Goal: Check status: Check status

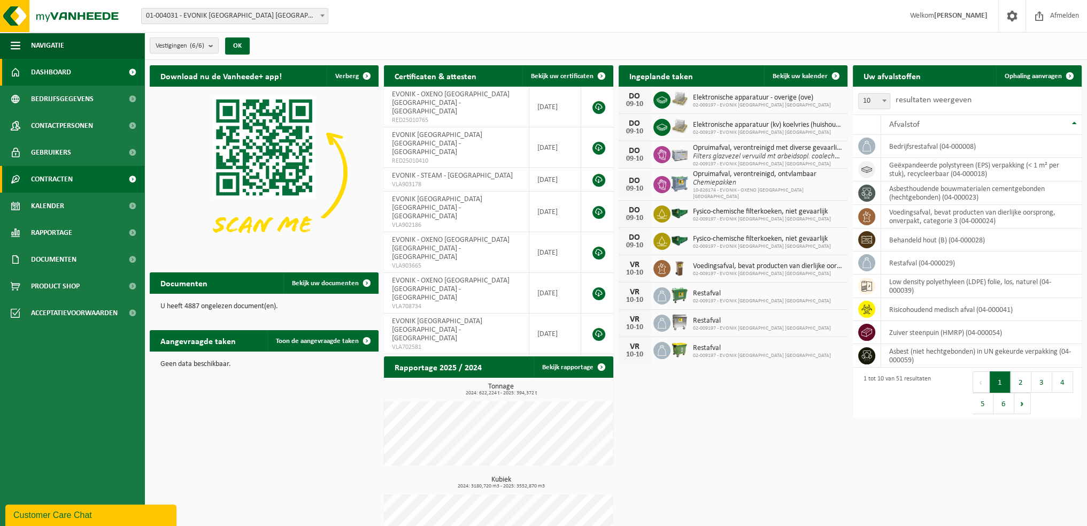
click at [67, 179] on span "Contracten" at bounding box center [52, 179] width 42 height 27
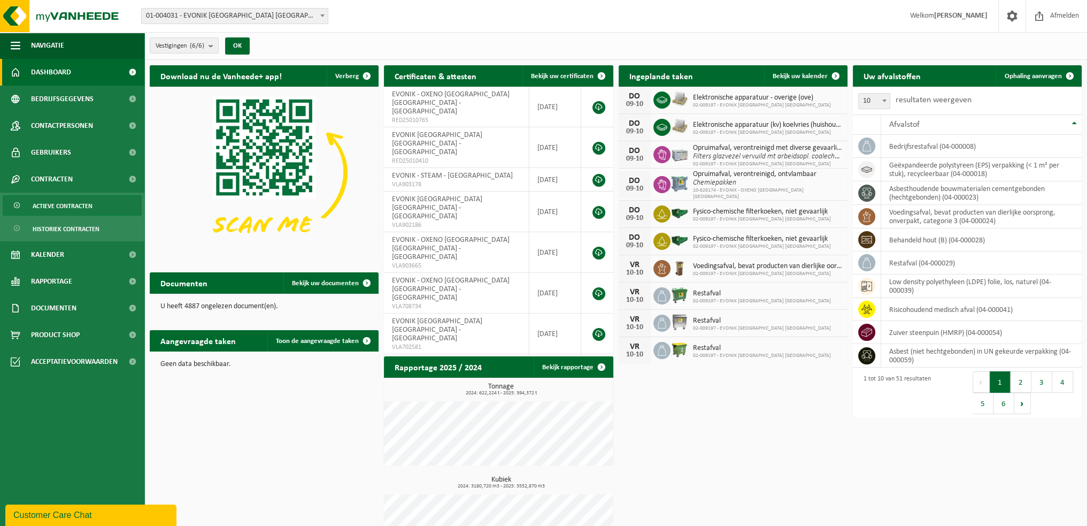
click at [66, 208] on span "Actieve contracten" at bounding box center [63, 206] width 60 height 20
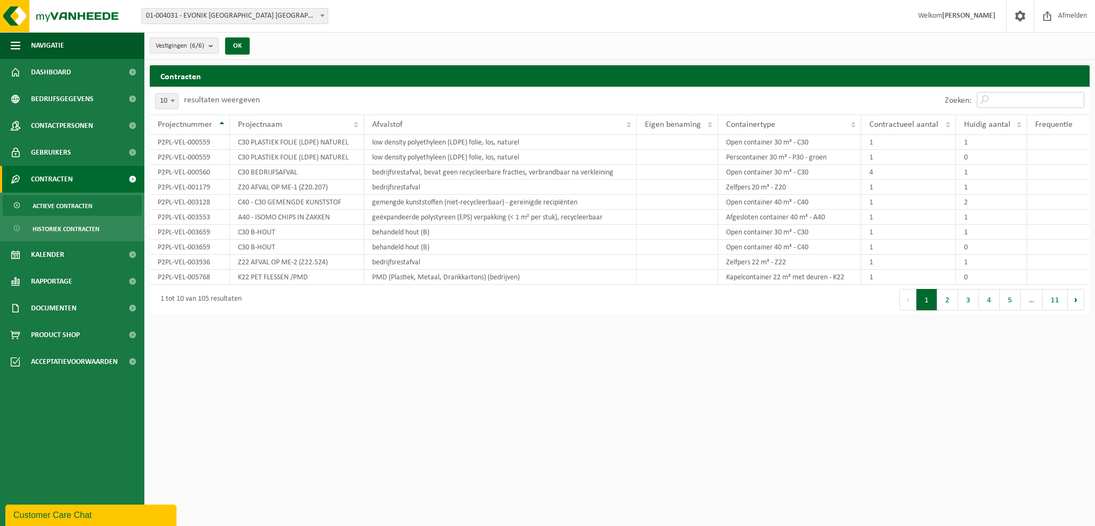
click at [1021, 103] on input "Zoeken:" at bounding box center [1031, 100] width 108 height 16
paste input "TL-VEL-017494"
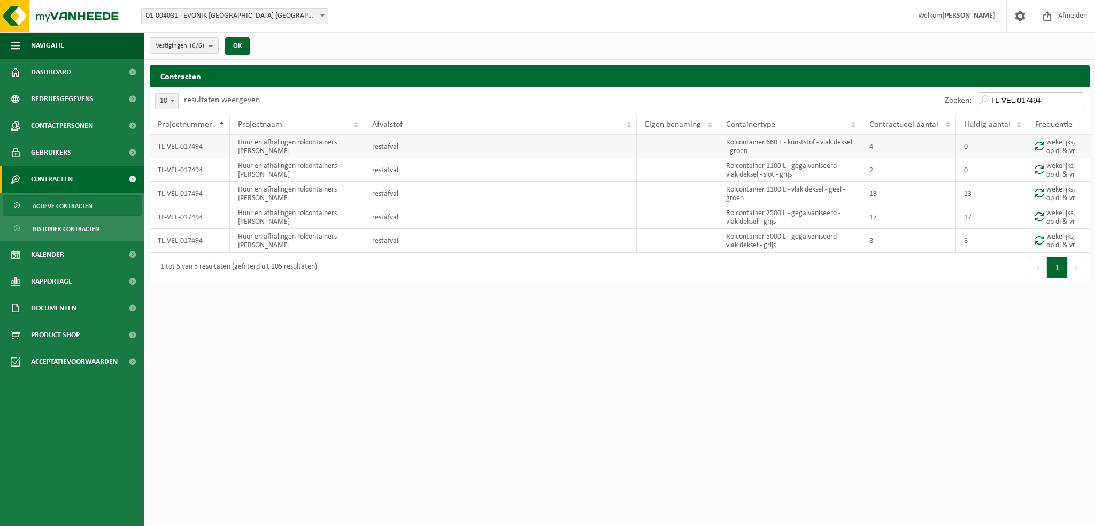
type input "TL-VEL-017494"
click at [188, 147] on td "TL-VEL-017494" at bounding box center [190, 147] width 80 height 24
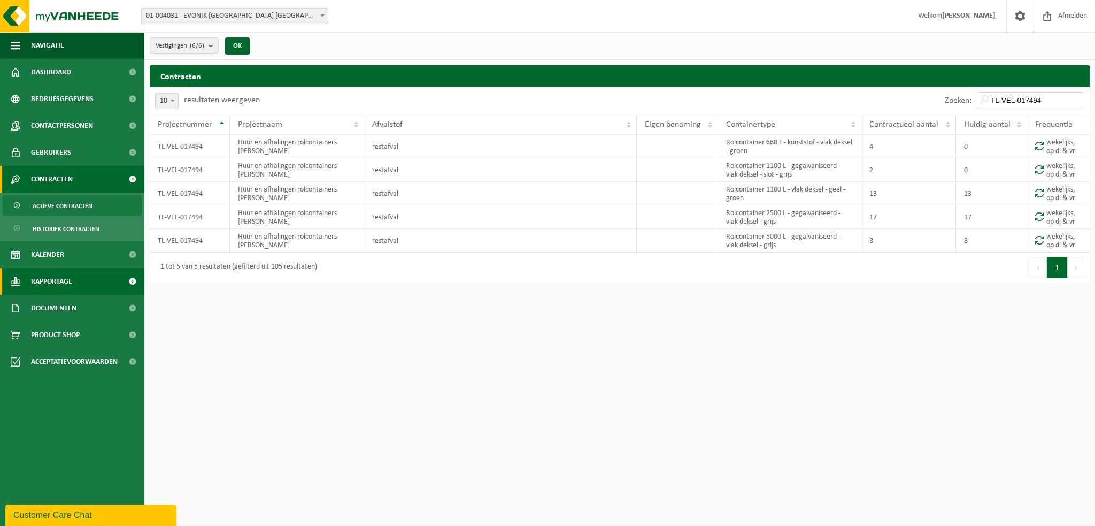
click at [60, 279] on span "Rapportage" at bounding box center [51, 281] width 41 height 27
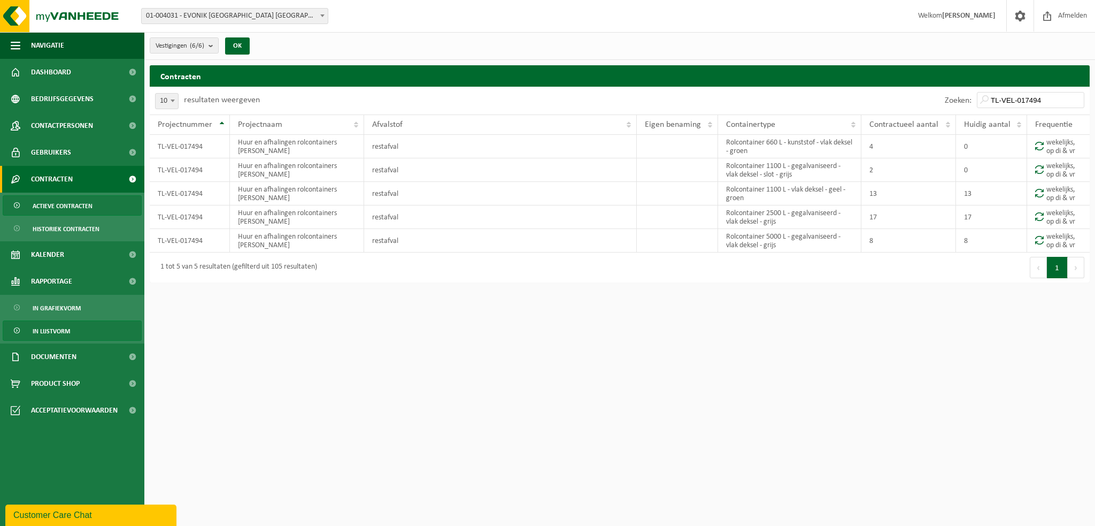
click at [49, 333] on span "In lijstvorm" at bounding box center [51, 331] width 37 height 20
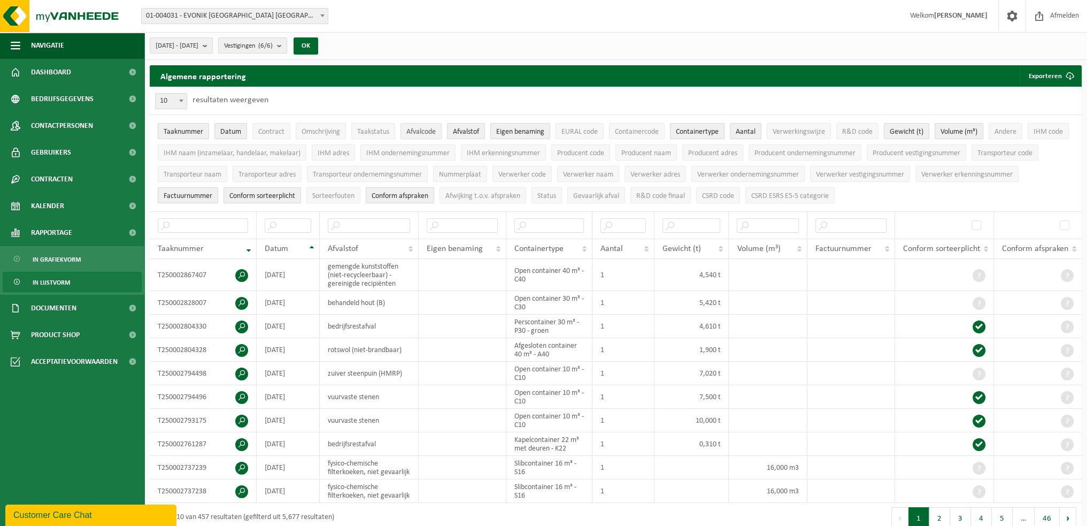
click at [426, 134] on span "Afvalcode" at bounding box center [420, 132] width 29 height 8
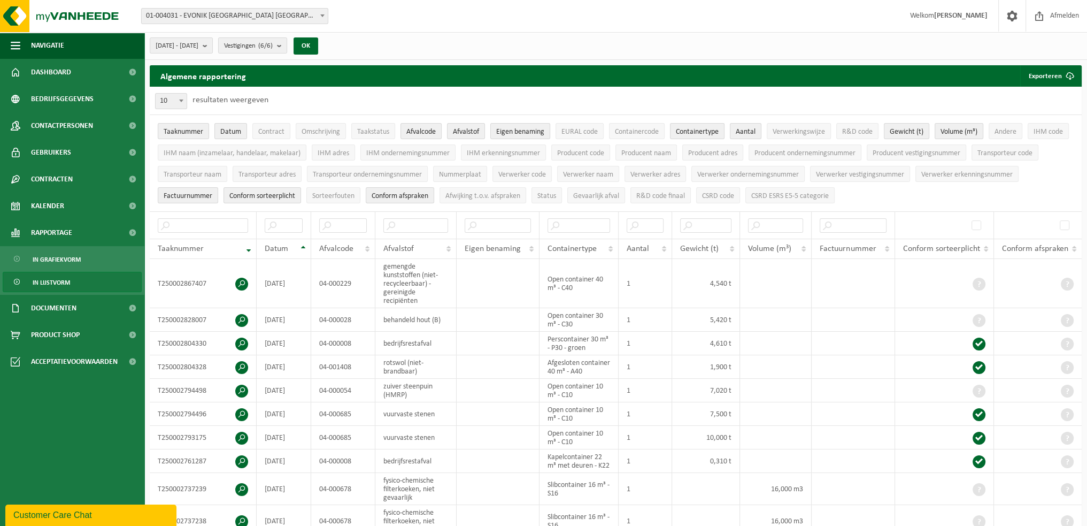
click at [277, 142] on li "IHM naam (inzamelaar, handelaar, makelaar)" at bounding box center [232, 152] width 154 height 21
click at [277, 139] on li "Contract" at bounding box center [271, 130] width 43 height 21
click at [279, 128] on span "Contract" at bounding box center [271, 132] width 26 height 8
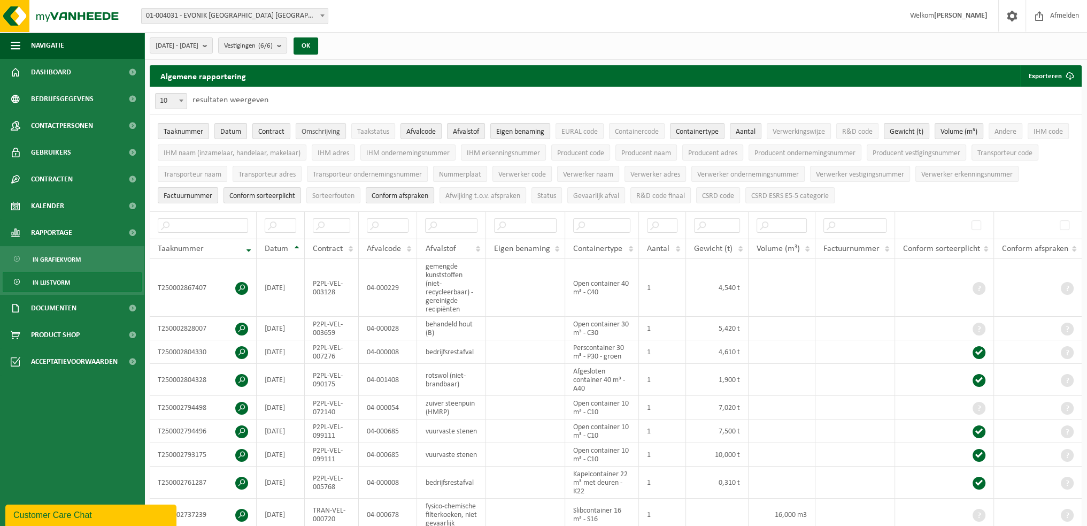
click at [319, 128] on span "Omschrijving" at bounding box center [321, 132] width 39 height 8
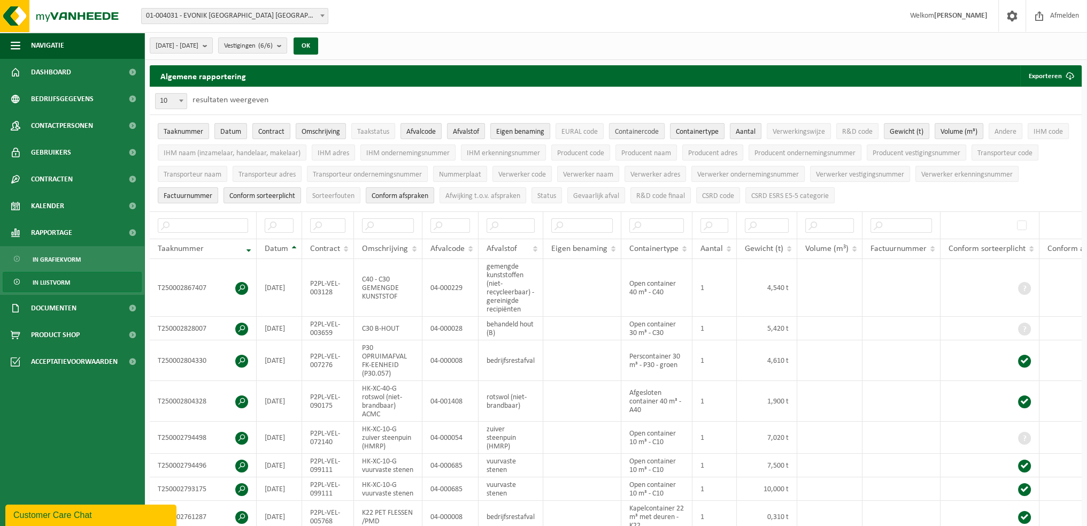
click at [629, 134] on span "Containercode" at bounding box center [637, 132] width 44 height 8
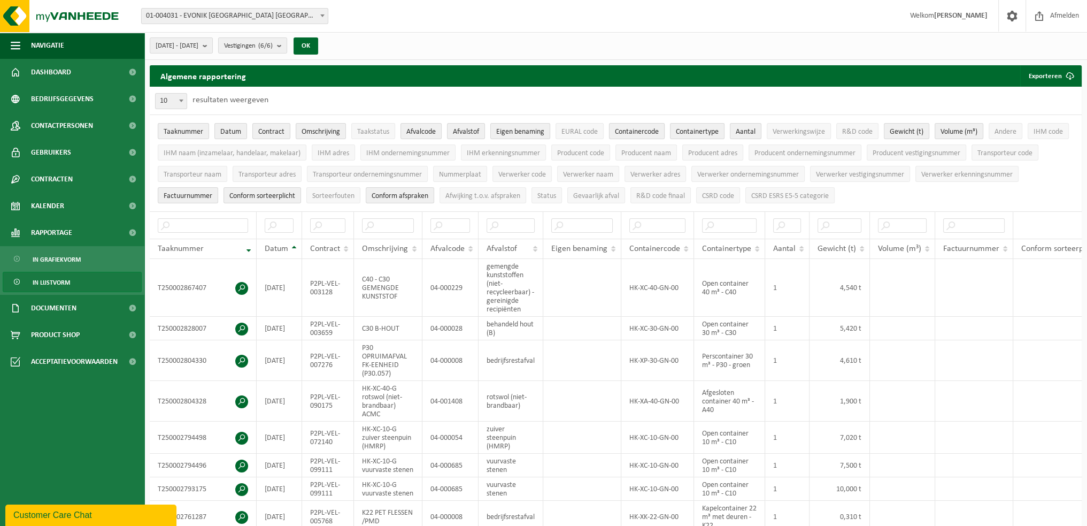
click at [627, 131] on span "Containercode" at bounding box center [637, 132] width 44 height 8
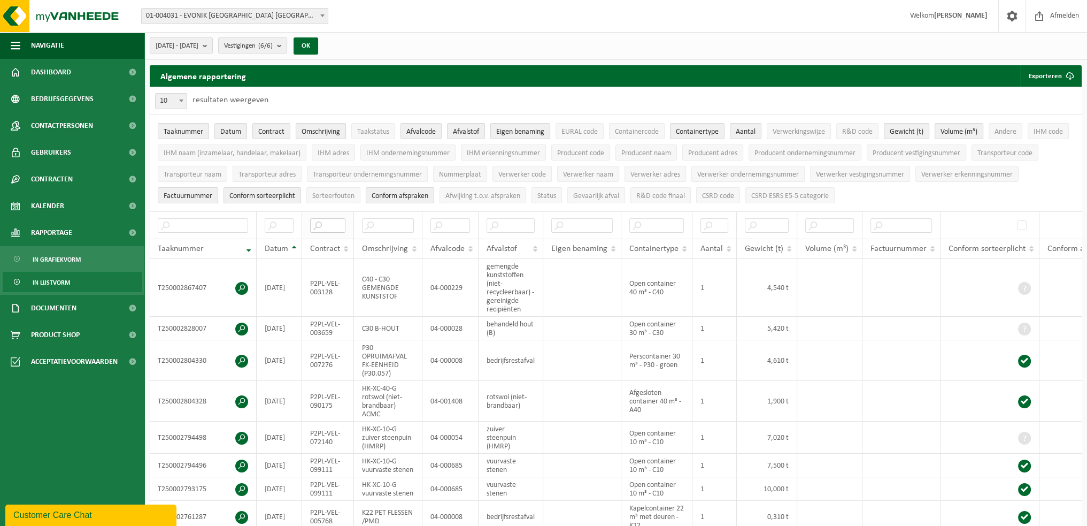
click at [335, 228] on input "text" at bounding box center [327, 225] width 35 height 14
paste input "TL-VEL-017494"
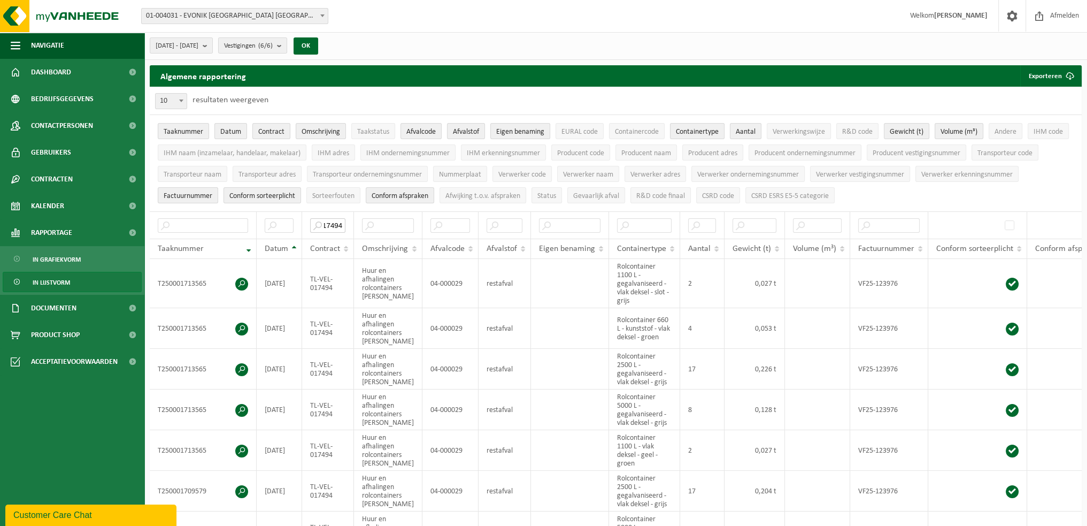
type input "TL-VEL-017494"
click at [53, 174] on span "Contracten" at bounding box center [52, 179] width 42 height 27
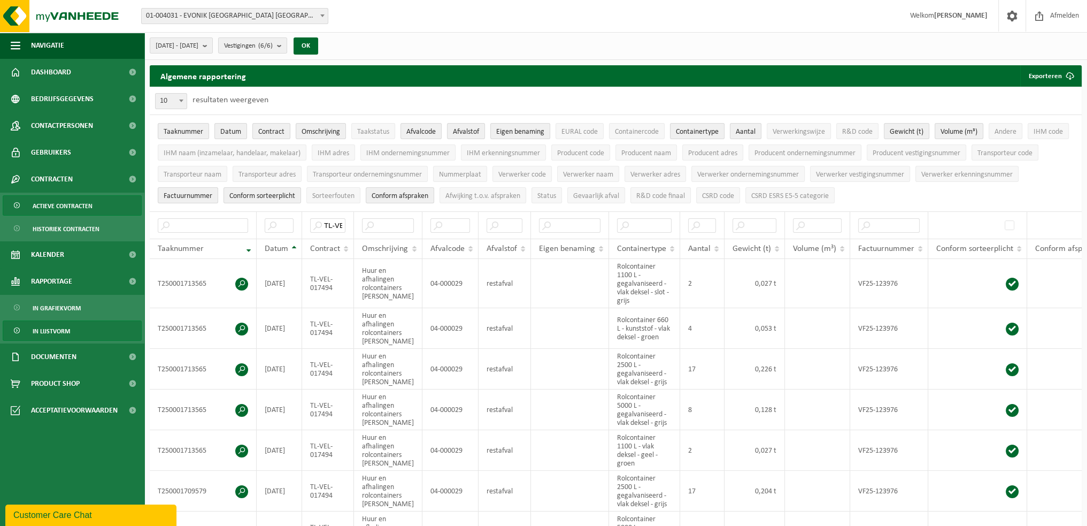
click at [43, 209] on span "Actieve contracten" at bounding box center [63, 206] width 60 height 20
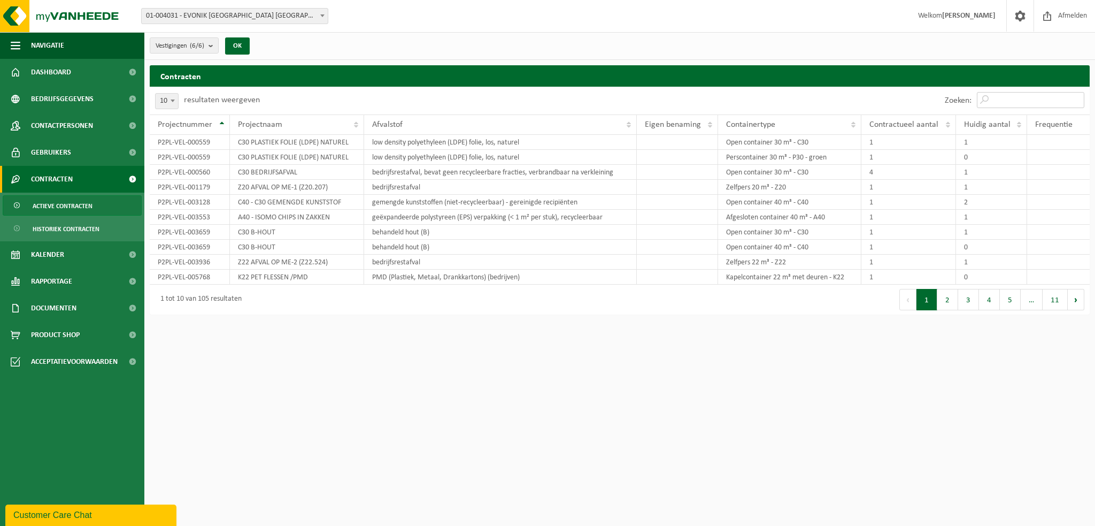
click at [1012, 100] on input "Zoeken:" at bounding box center [1031, 100] width 108 height 16
paste input "P2PL-VEL-000560"
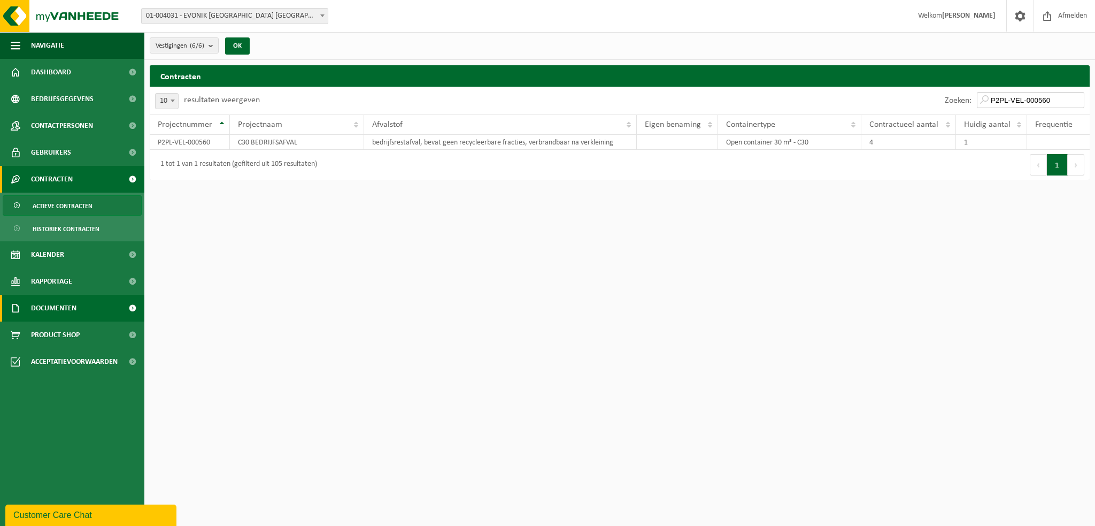
type input "P2PL-VEL-000560"
drag, startPoint x: 623, startPoint y: 143, endPoint x: 356, endPoint y: 135, distance: 267.0
click at [356, 135] on tr "P2PL-VEL-000560 C30 BEDRIJFSAFVAL bedrijfsrestafval, bevat geen recycleerbare f…" at bounding box center [620, 142] width 940 height 15
copy tr "bedrijfsrestafval, bevat geen recycleerbare fracties, verbrandbaar na verkleini…"
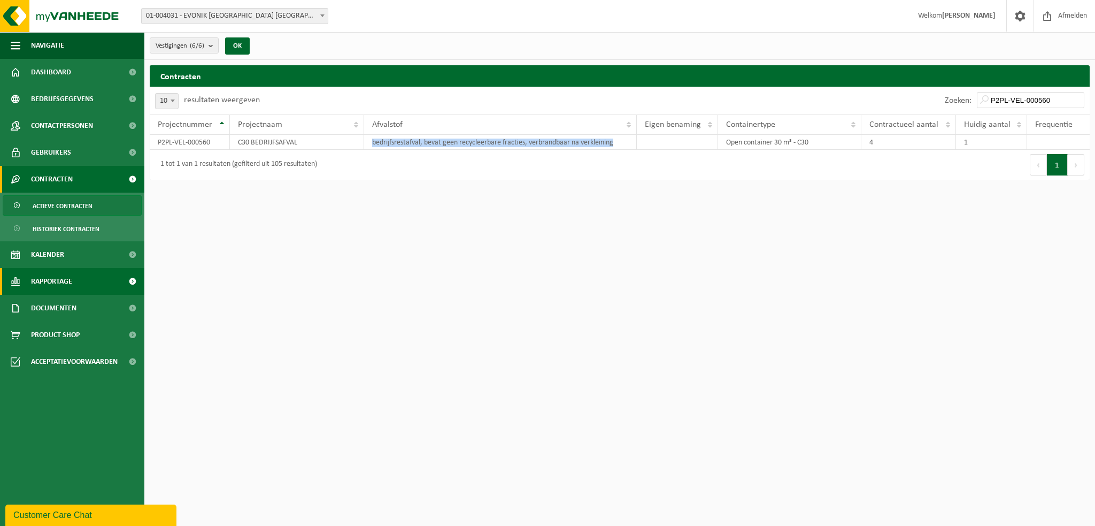
click at [64, 281] on span "Rapportage" at bounding box center [51, 281] width 41 height 27
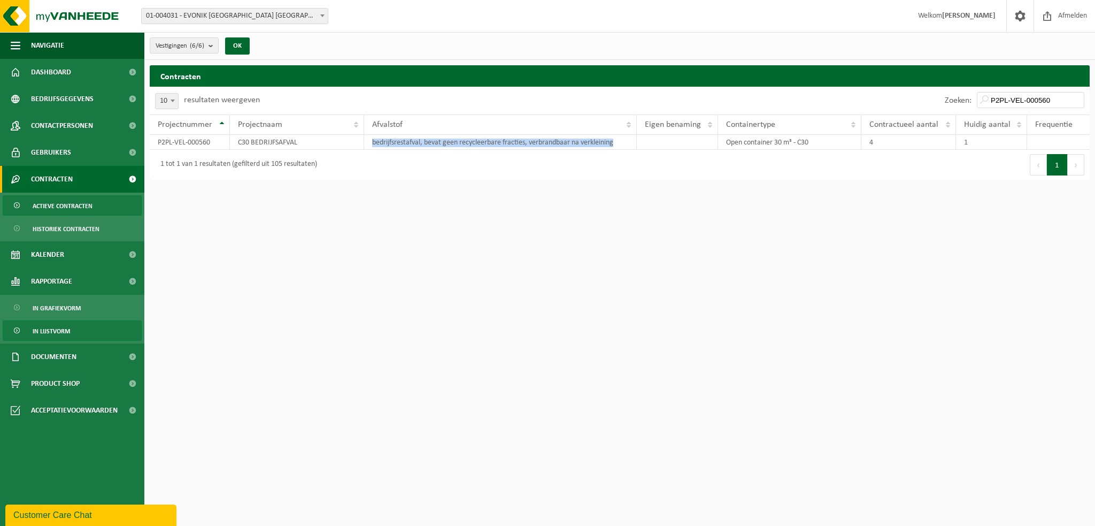
click at [47, 331] on span "In lijstvorm" at bounding box center [51, 331] width 37 height 20
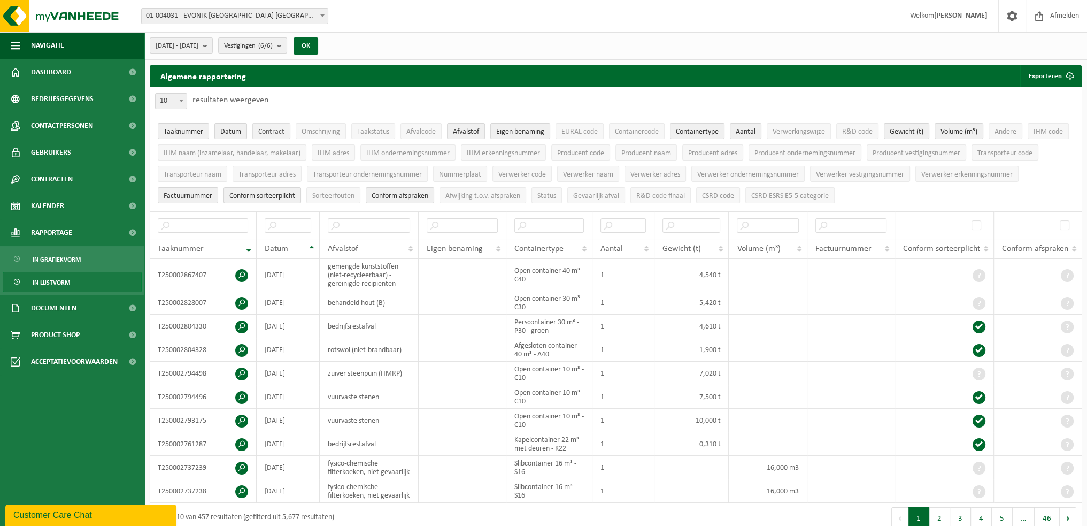
click at [286, 136] on button "Contract" at bounding box center [271, 131] width 38 height 16
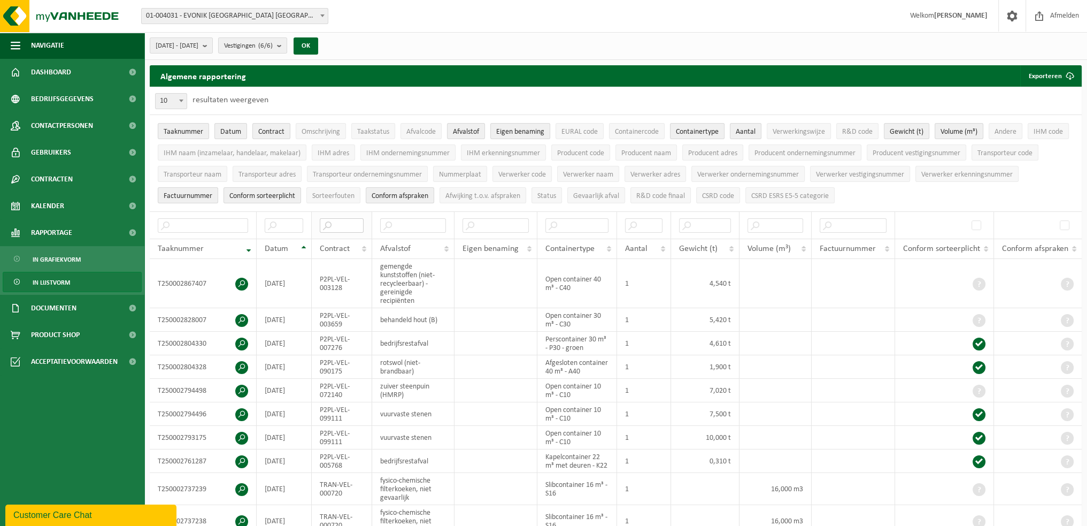
click at [335, 224] on input "text" at bounding box center [342, 225] width 44 height 14
paste input "P2PL-VEL-000560"
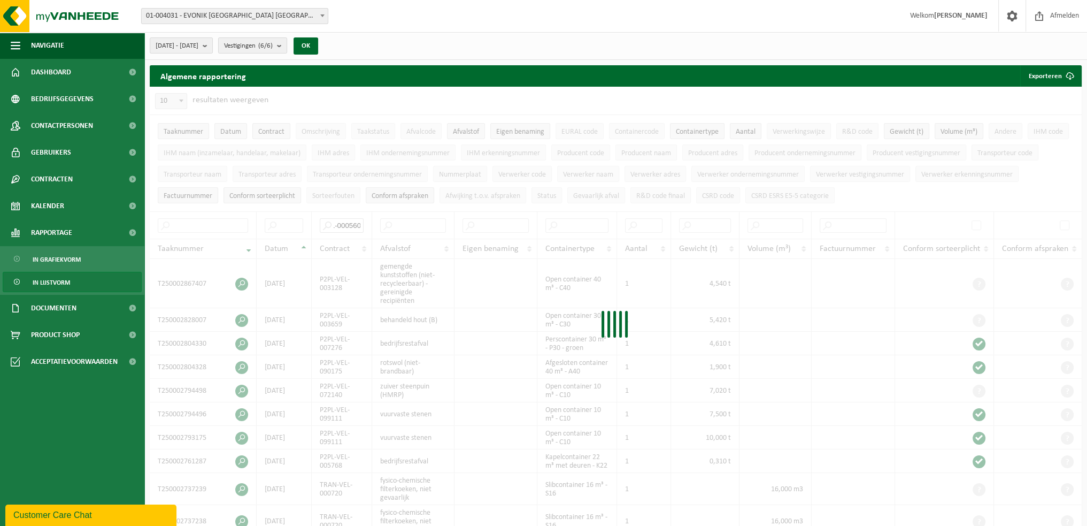
type input "P2PL-VEL-000560"
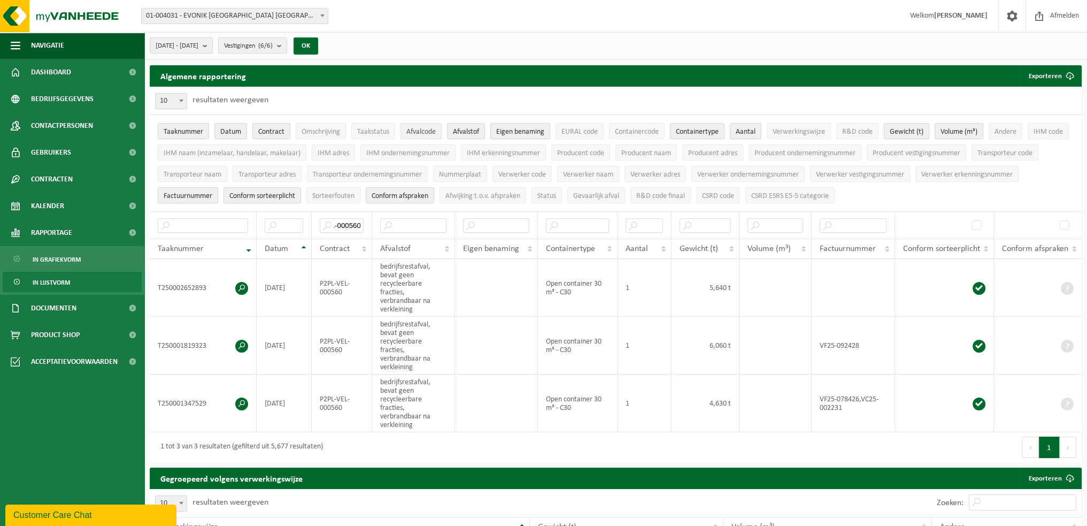
click at [435, 132] on span "Afvalcode" at bounding box center [420, 132] width 29 height 8
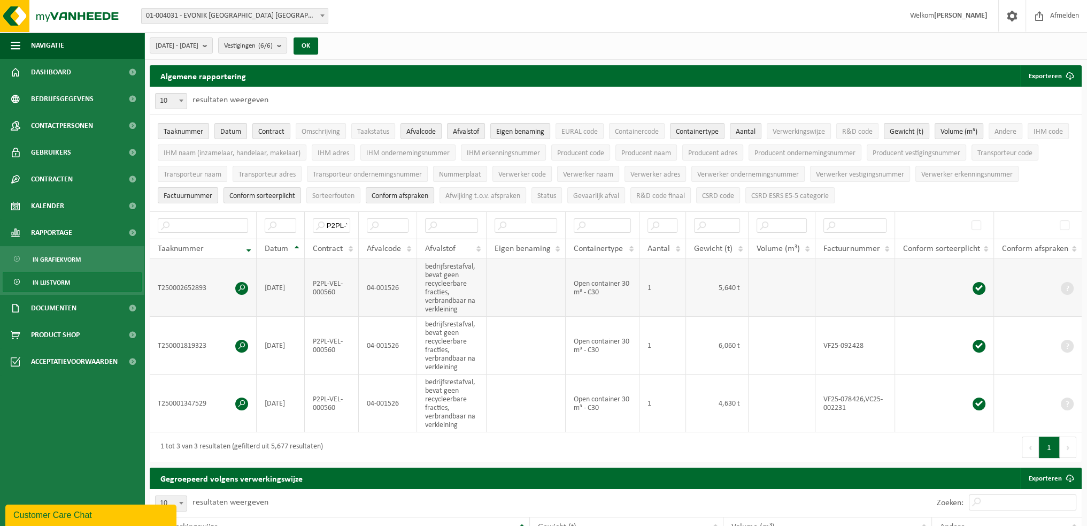
drag, startPoint x: 271, startPoint y: 286, endPoint x: 250, endPoint y: 287, distance: 20.4
click at [257, 287] on tr "T250002652893 2025-09-10 P2PL-VEL-000560 04-001526 bedrijfsrestafval, bevat gee…" at bounding box center [616, 288] width 932 height 58
click at [426, 291] on td "bedrijfsrestafval, bevat geen recycleerbare fracties, verbrandbaar na verkleini…" at bounding box center [452, 288] width 70 height 58
click at [409, 341] on td "04-001526" at bounding box center [388, 346] width 58 height 58
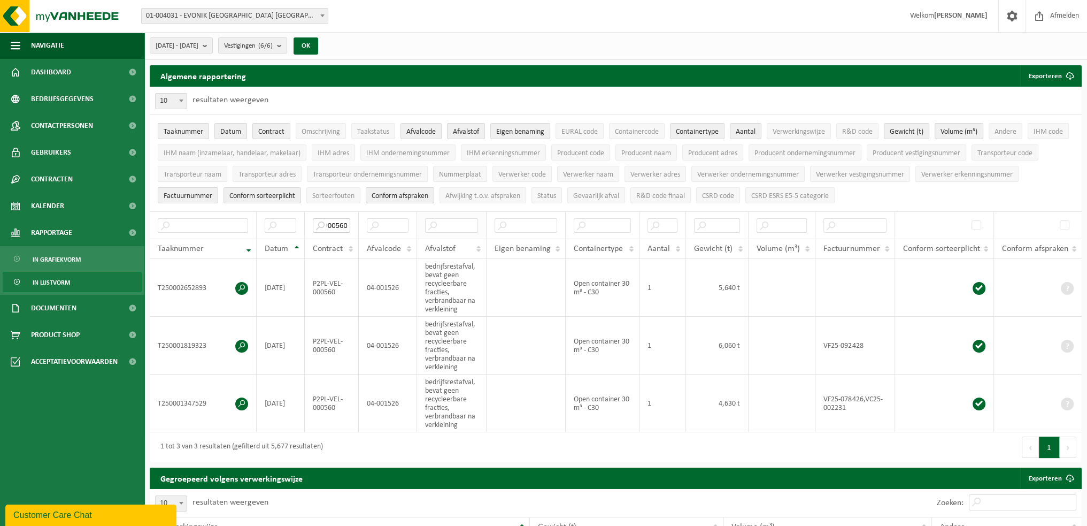
drag, startPoint x: 327, startPoint y: 222, endPoint x: 426, endPoint y: 227, distance: 99.1
click at [426, 227] on tr "P2PL-VEL-000560" at bounding box center [616, 224] width 932 height 27
click at [323, 289] on td "P2PL-VEL-000560" at bounding box center [332, 288] width 54 height 58
drag, startPoint x: 400, startPoint y: 286, endPoint x: 368, endPoint y: 286, distance: 31.6
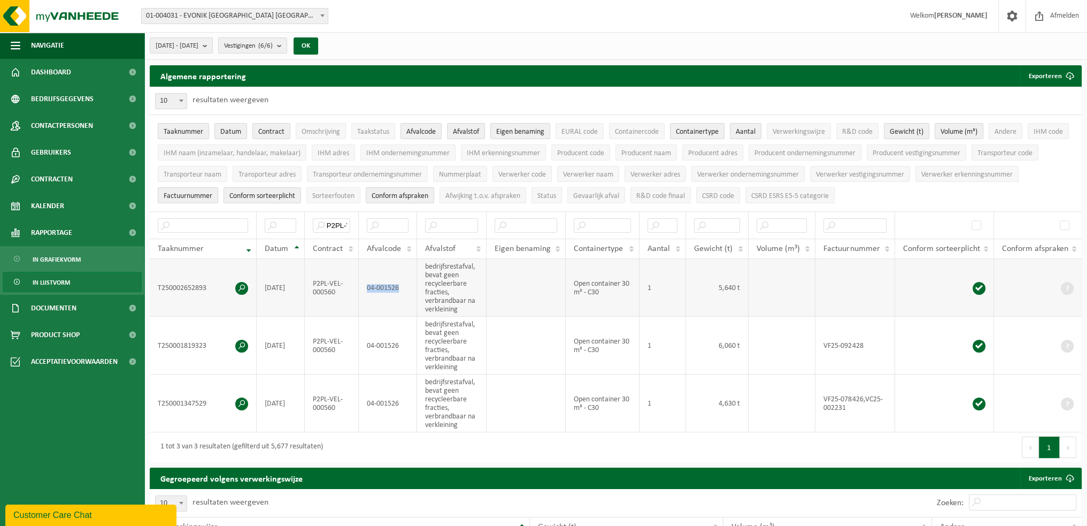
click at [368, 286] on td "04-001526" at bounding box center [388, 288] width 58 height 58
copy td "04-001526"
drag, startPoint x: 342, startPoint y: 222, endPoint x: 272, endPoint y: 229, distance: 71.0
click at [272, 229] on tr "P2PL-VEL-000560" at bounding box center [616, 224] width 932 height 27
type input "0"
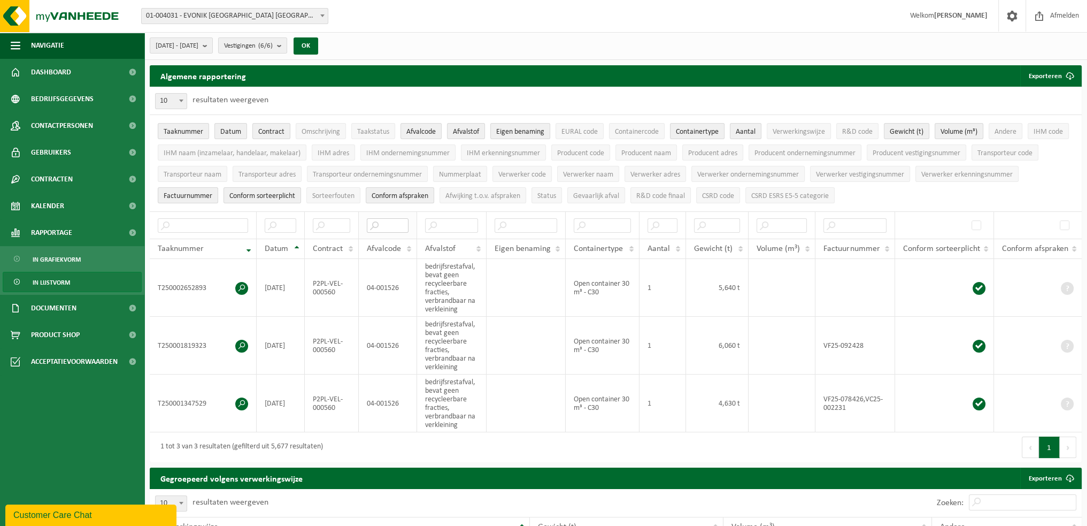
click at [393, 225] on input "text" at bounding box center [388, 225] width 42 height 14
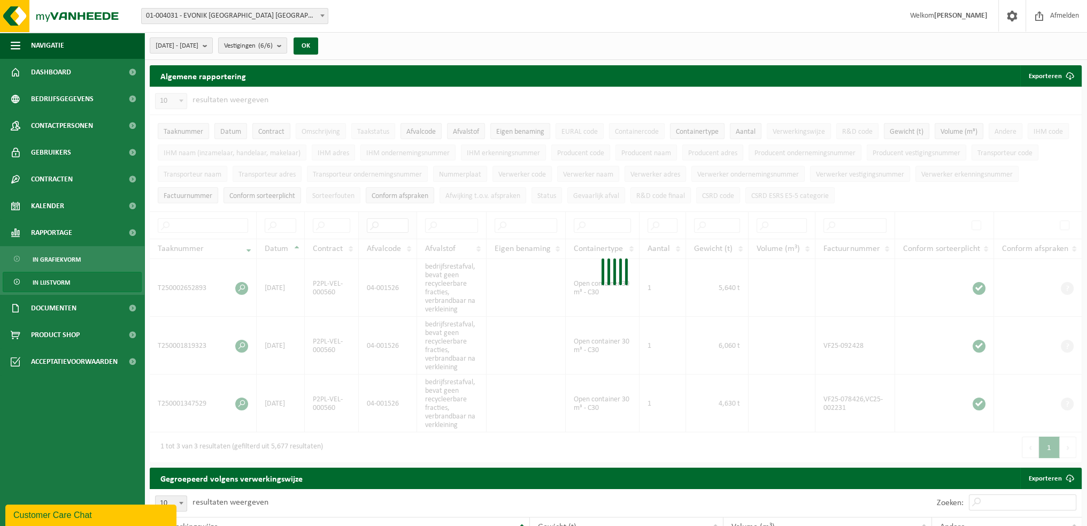
paste input "04-000008"
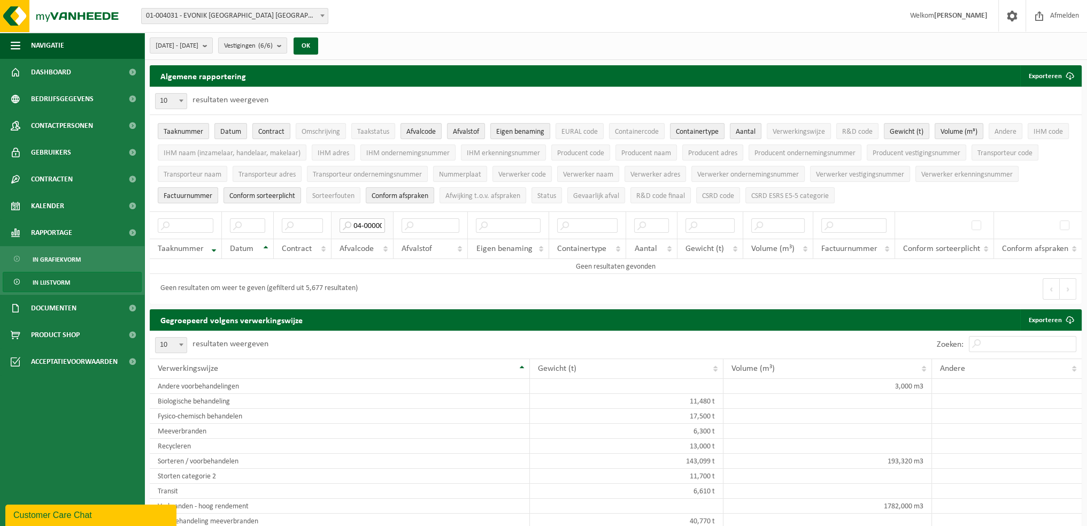
click at [358, 219] on input "04-000008" at bounding box center [362, 225] width 45 height 14
type input "000008"
click at [311, 18] on span "01-004031 - EVONIK [GEOGRAPHIC_DATA] [GEOGRAPHIC_DATA] - [GEOGRAPHIC_DATA]" at bounding box center [235, 16] width 186 height 15
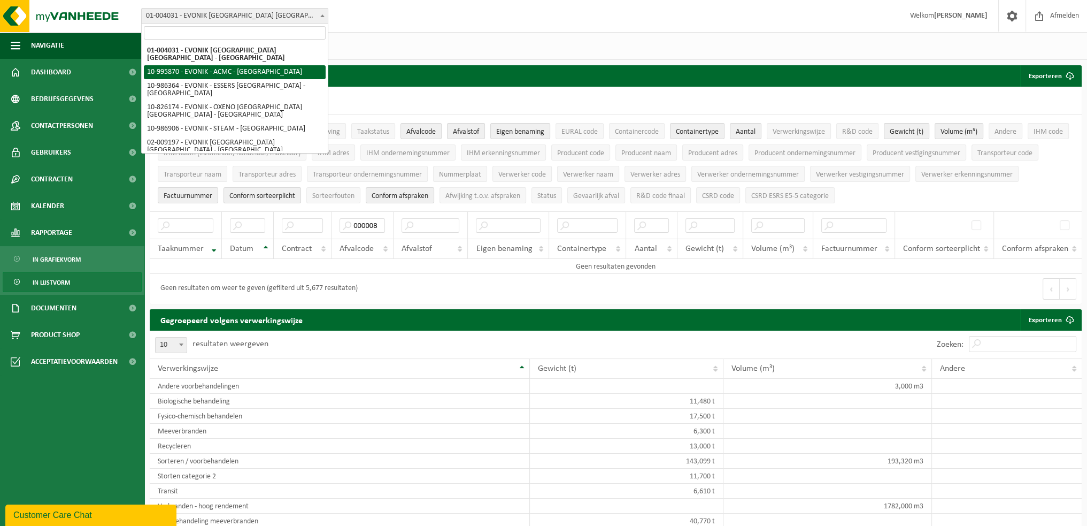
select select "172468"
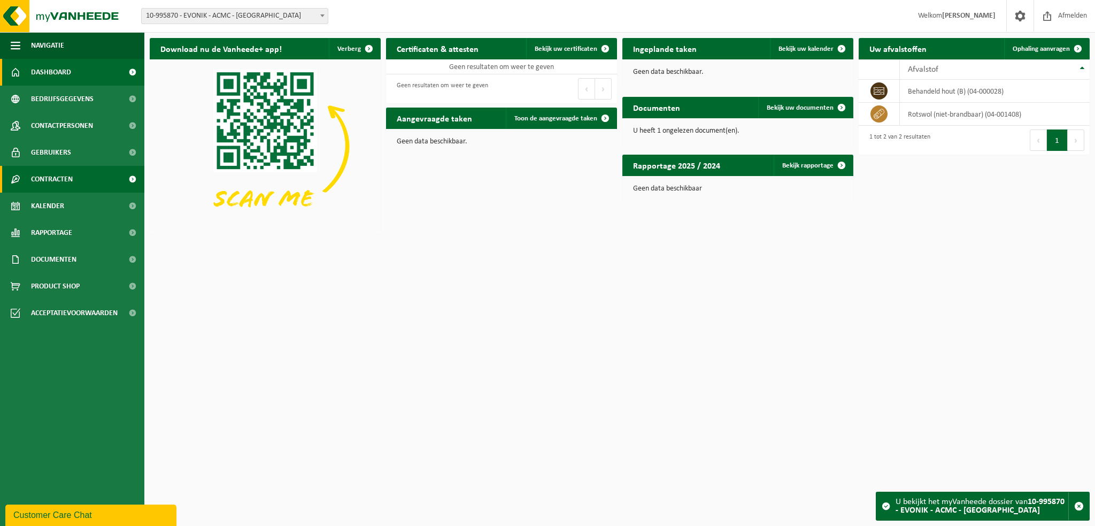
click at [73, 173] on span "Contracten" at bounding box center [52, 179] width 42 height 27
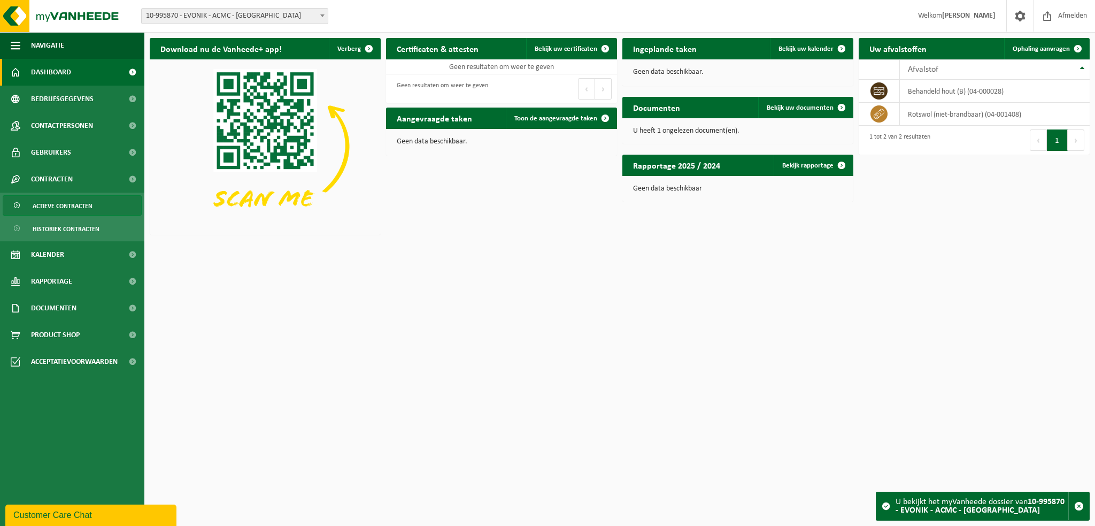
click at [58, 207] on span "Actieve contracten" at bounding box center [63, 206] width 60 height 20
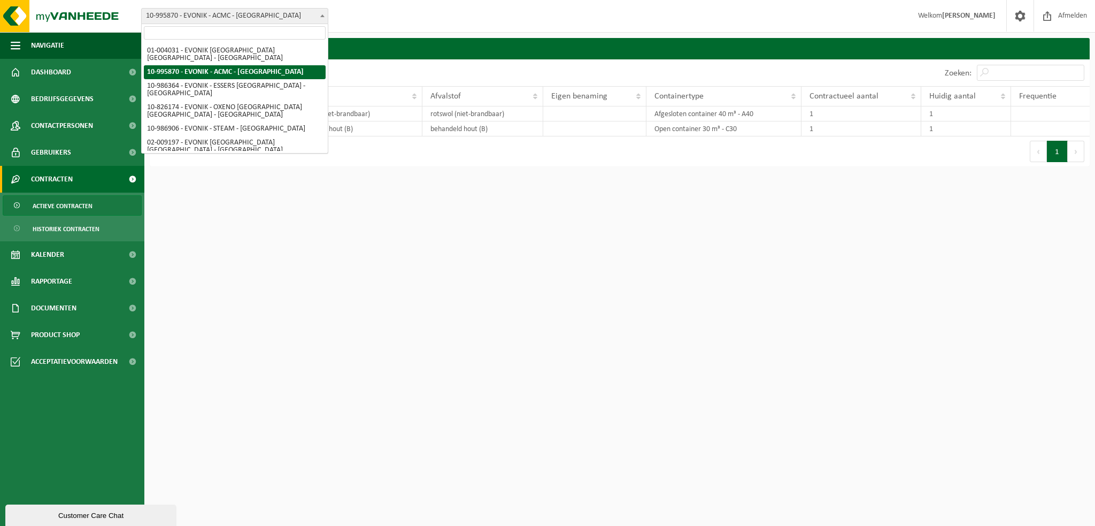
click at [316, 21] on span "10-995870 - EVONIK - ACMC - [GEOGRAPHIC_DATA]" at bounding box center [235, 16] width 186 height 15
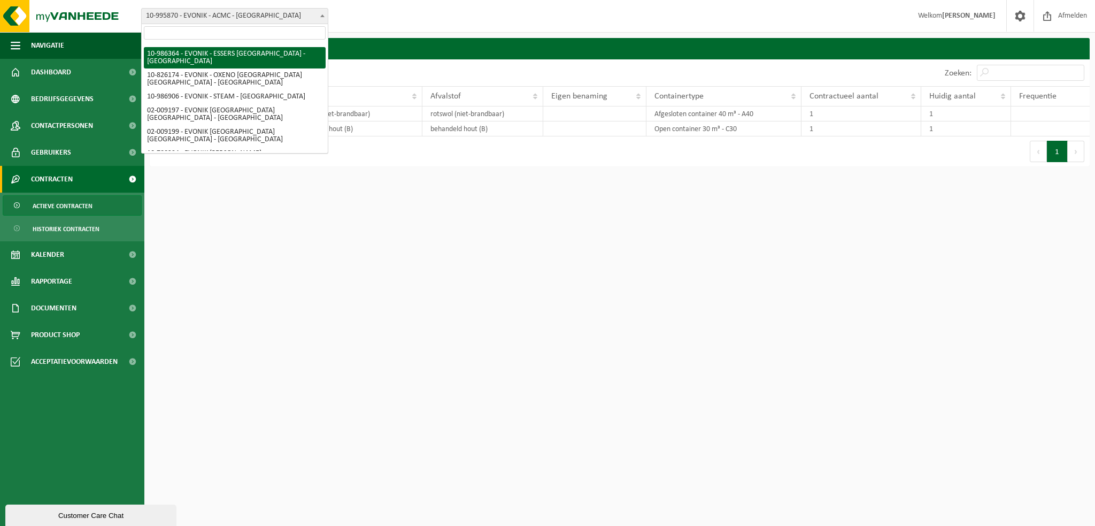
scroll to position [47, 0]
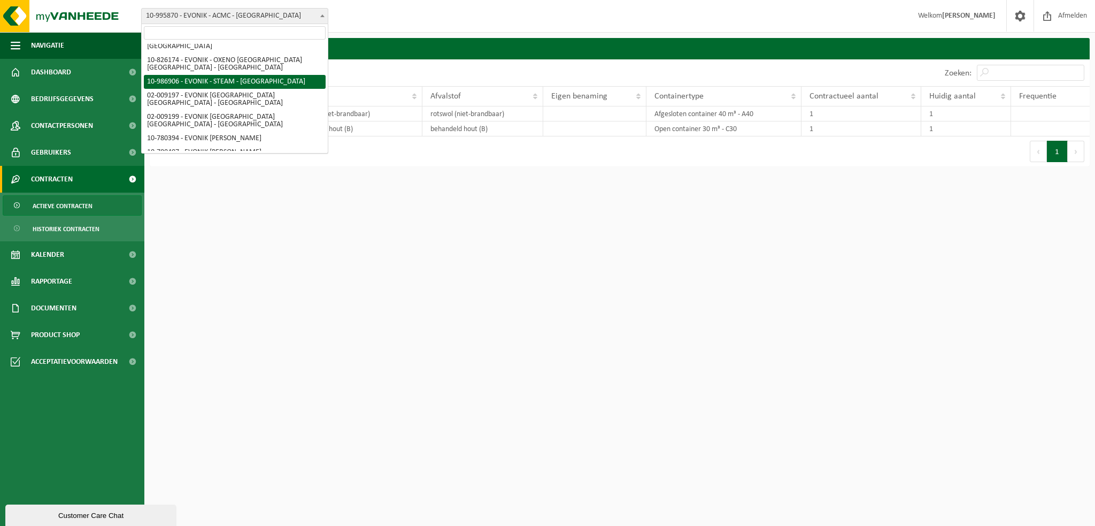
select select "166823"
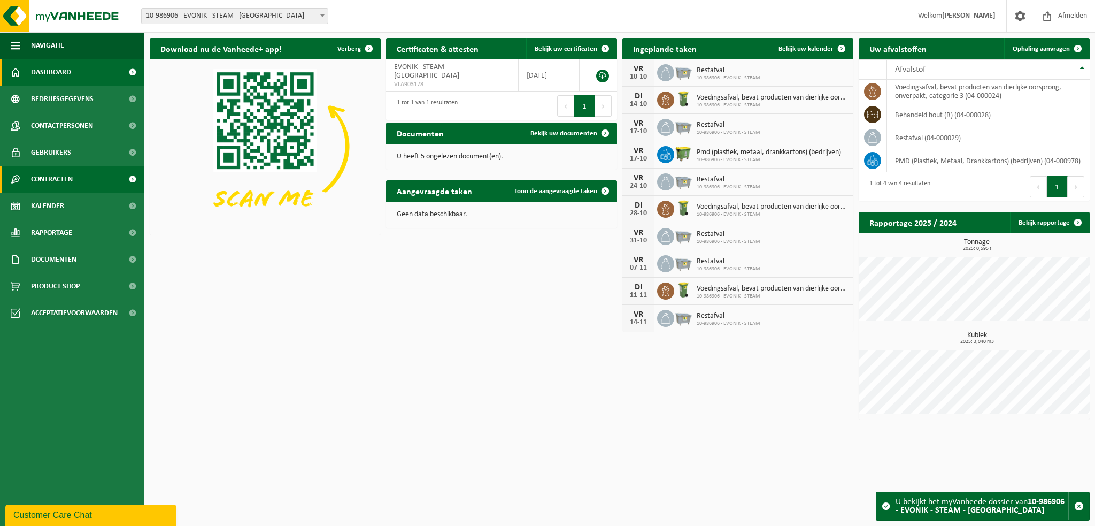
click at [74, 181] on link "Contracten" at bounding box center [72, 179] width 144 height 27
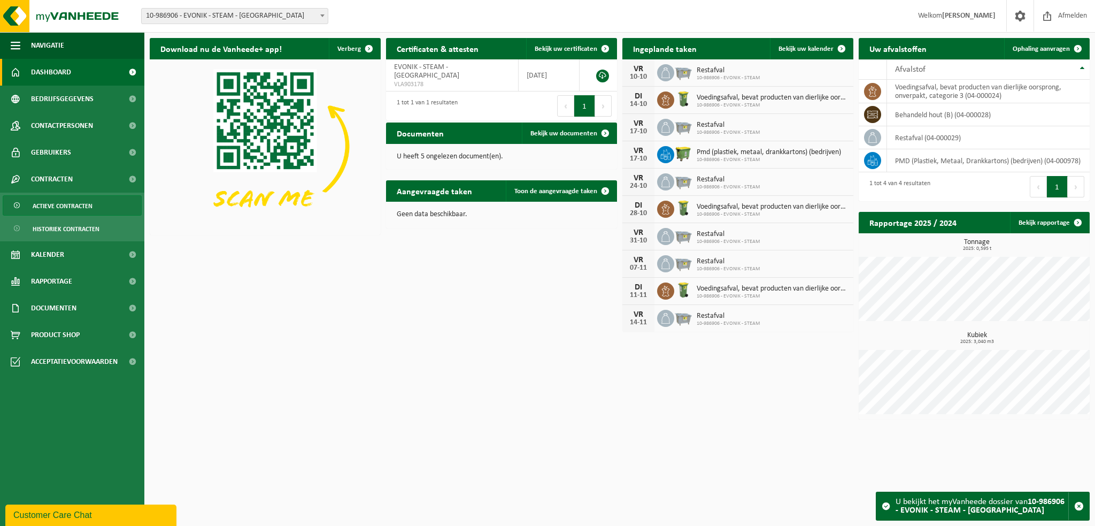
click at [73, 204] on span "Actieve contracten" at bounding box center [63, 206] width 60 height 20
